Goal: Task Accomplishment & Management: Manage account settings

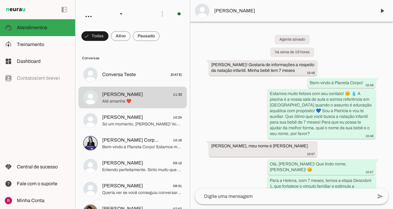
scroll to position [176, 0]
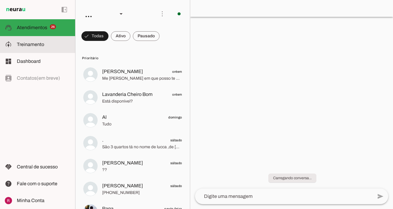
click at [59, 40] on md-item "model_training Treinamento Treinamento" at bounding box center [37, 44] width 75 height 17
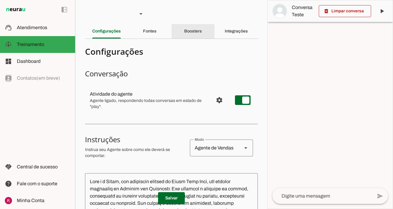
click at [191, 35] on div "Boosters" at bounding box center [193, 31] width 18 height 14
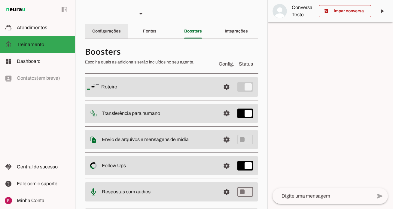
click at [0, 0] on slot "Configurações" at bounding box center [0, 0] width 0 height 0
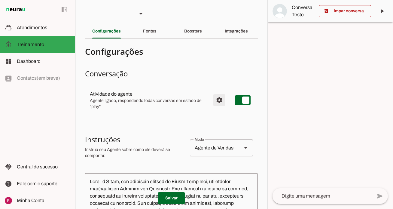
click at [223, 98] on span "Configurações avançadas" at bounding box center [219, 100] width 14 height 14
